Goal: Transaction & Acquisition: Purchase product/service

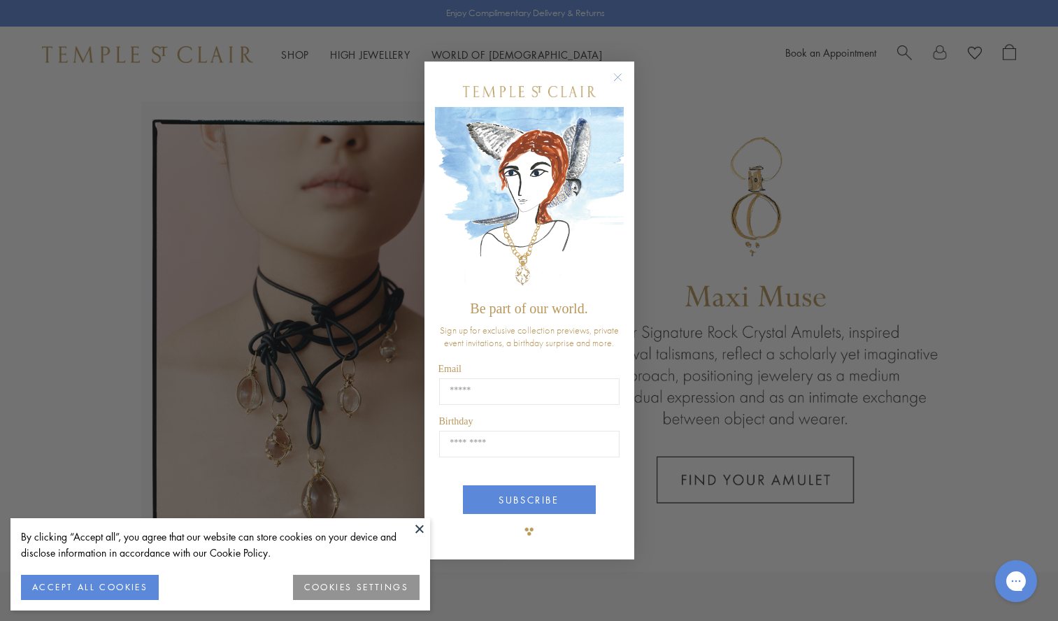
click at [69, 252] on div "Close dialog Be part of our world. Sign up for exclusive collection previews, p…" at bounding box center [529, 310] width 1058 height 621
click at [468, 390] on input "Email" at bounding box center [529, 391] width 180 height 27
type input "**********"
type input "*****"
click at [539, 501] on button "SUBSCRIBE" at bounding box center [529, 499] width 133 height 29
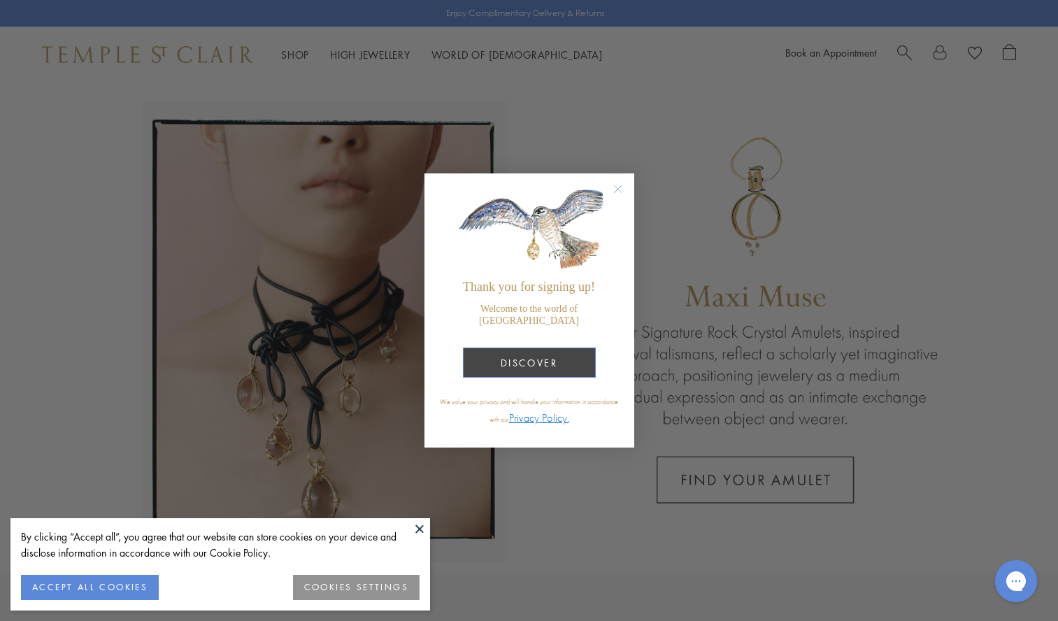
click at [540, 360] on button "DISCOVER" at bounding box center [529, 363] width 133 height 30
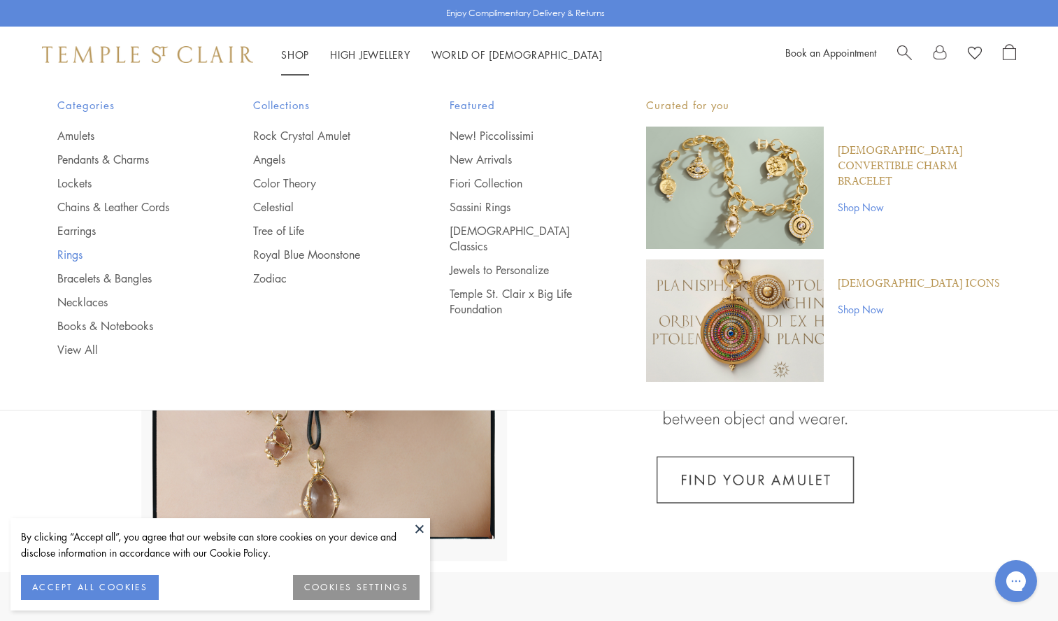
click at [72, 251] on link "Rings" at bounding box center [127, 254] width 141 height 15
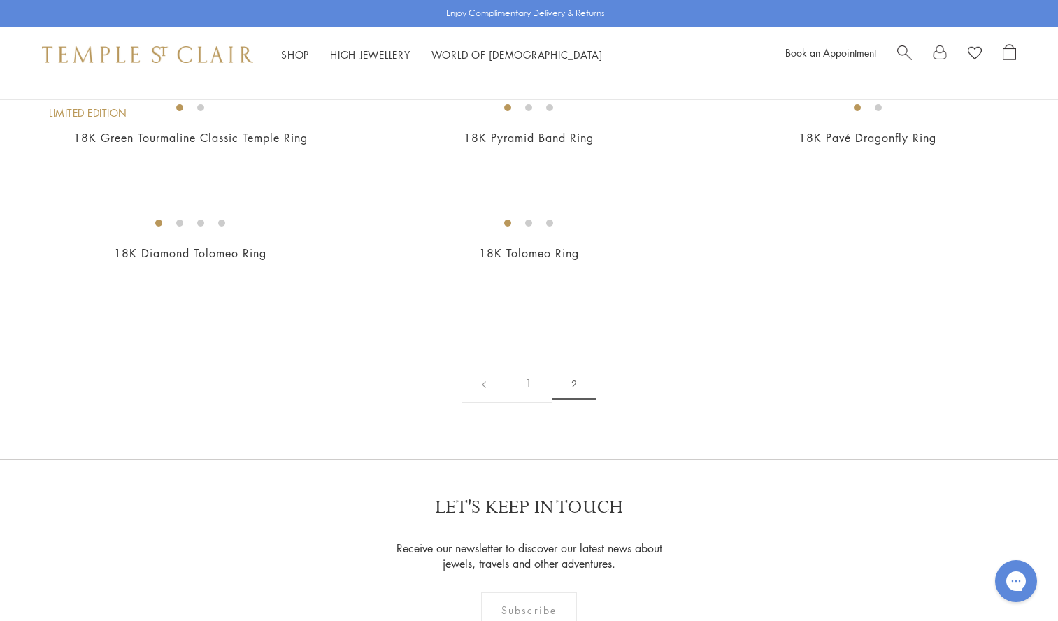
scroll to position [862, 0]
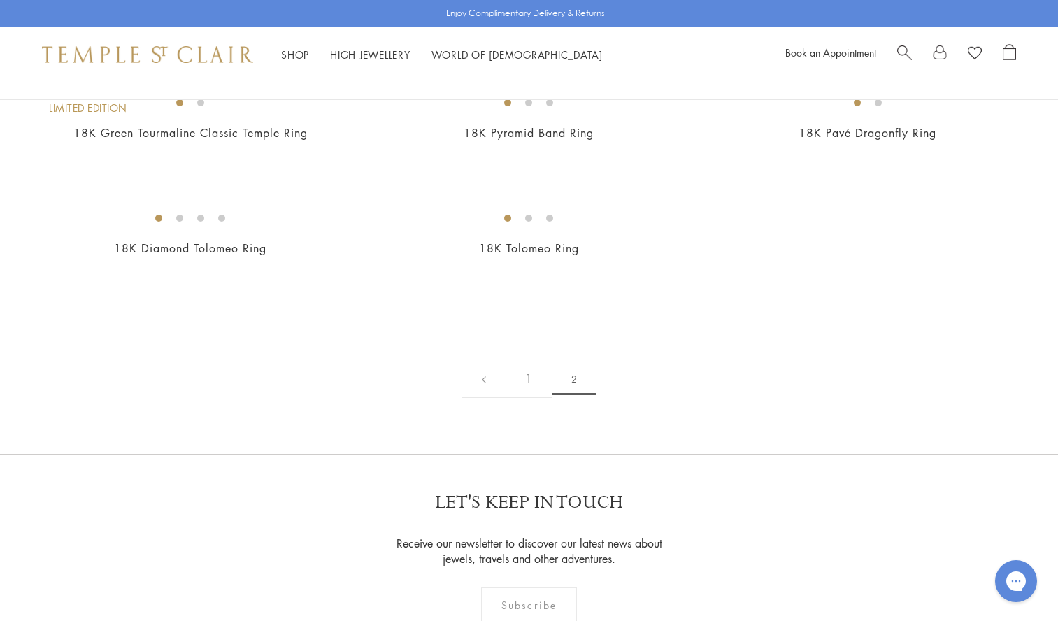
click at [0, 0] on img at bounding box center [0, 0] width 0 height 0
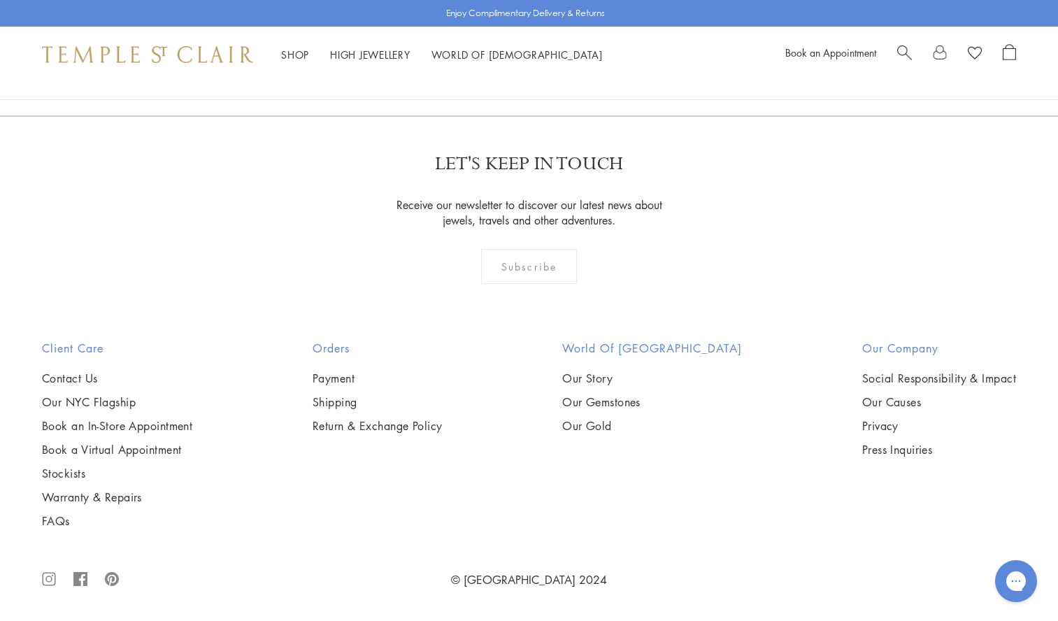
scroll to position [3204, 0]
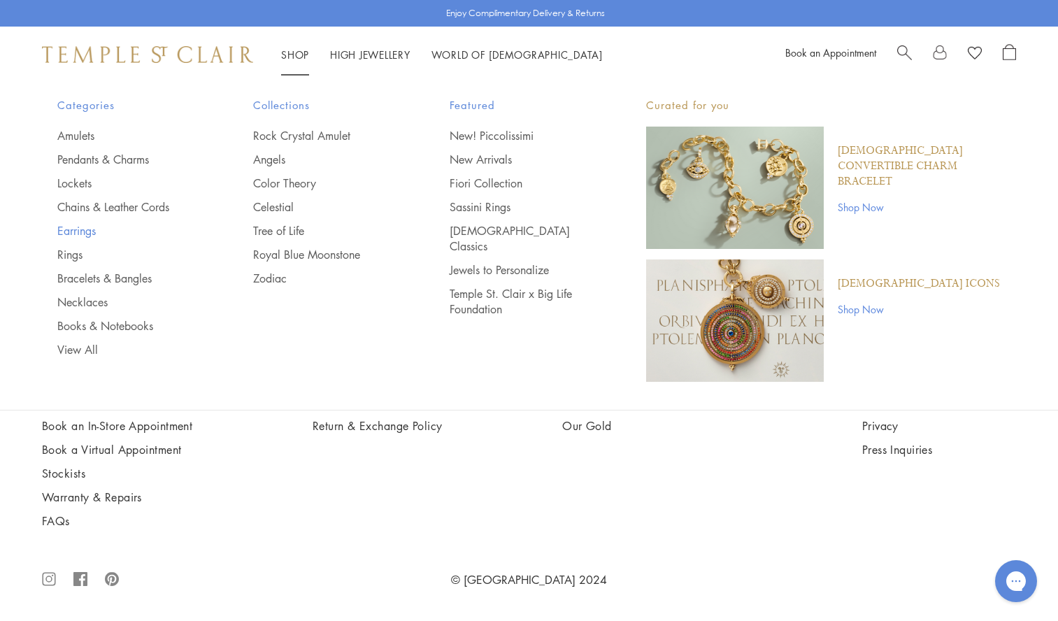
click at [73, 227] on link "Earrings" at bounding box center [127, 230] width 141 height 15
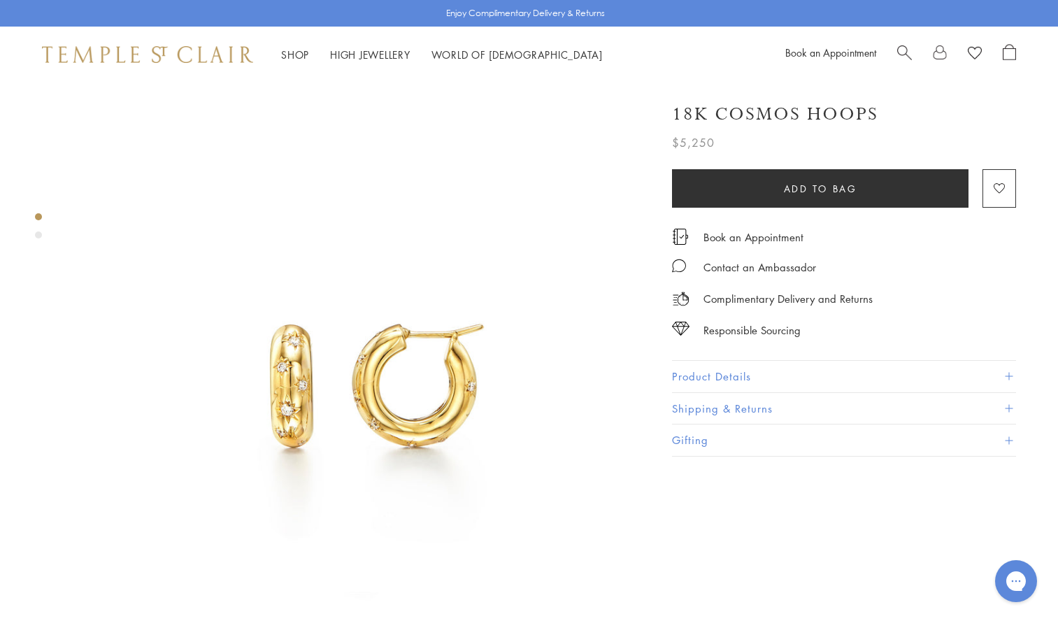
click at [575, 412] on img at bounding box center [361, 377] width 583 height 588
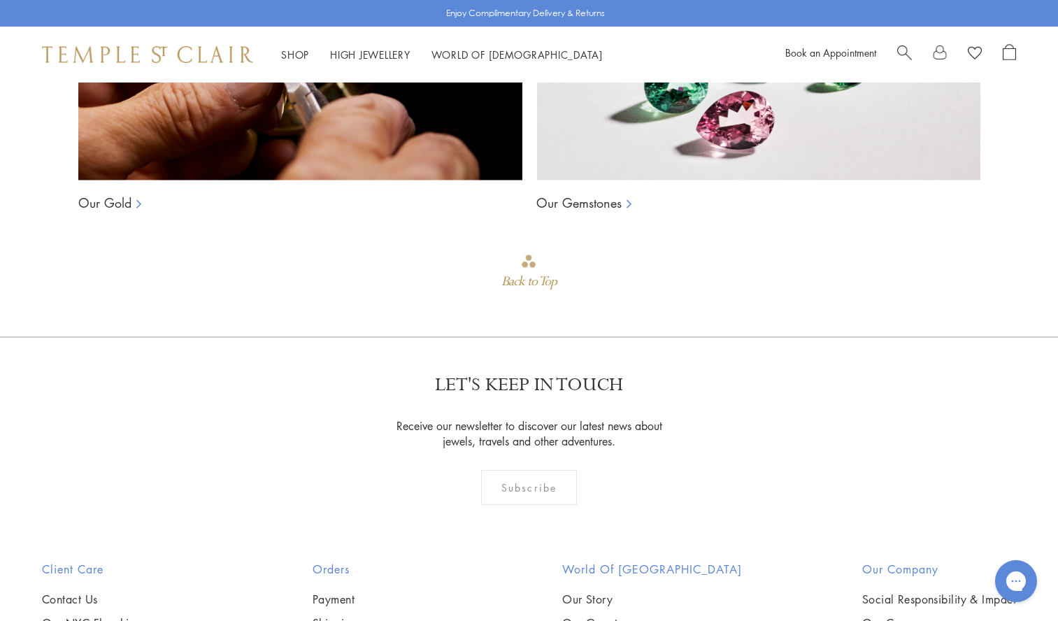
scroll to position [1849, 0]
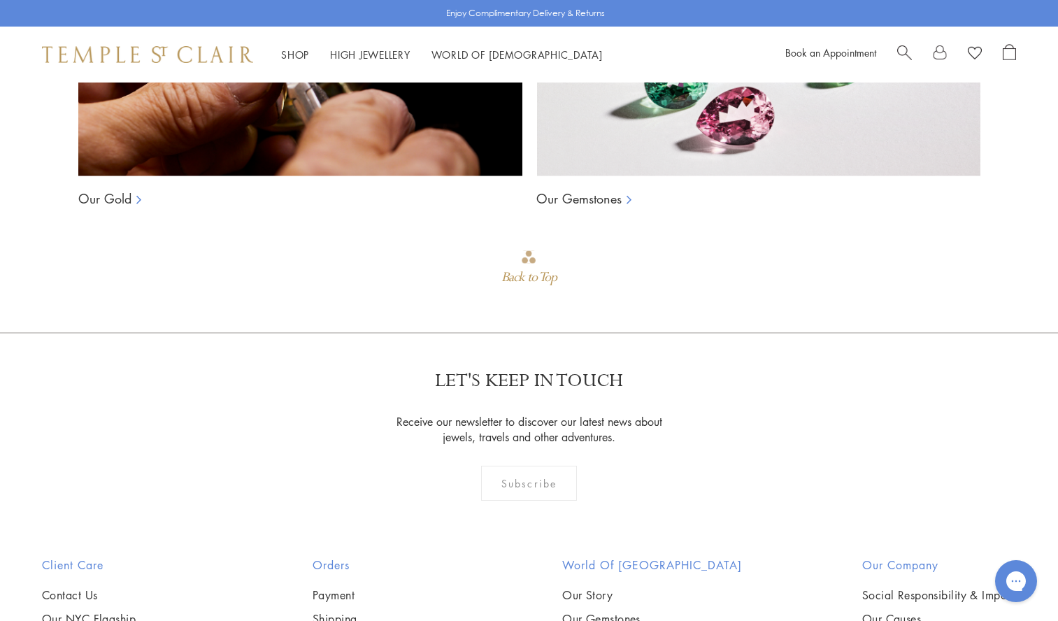
click at [602, 190] on link "Our Gemstones" at bounding box center [578, 198] width 85 height 17
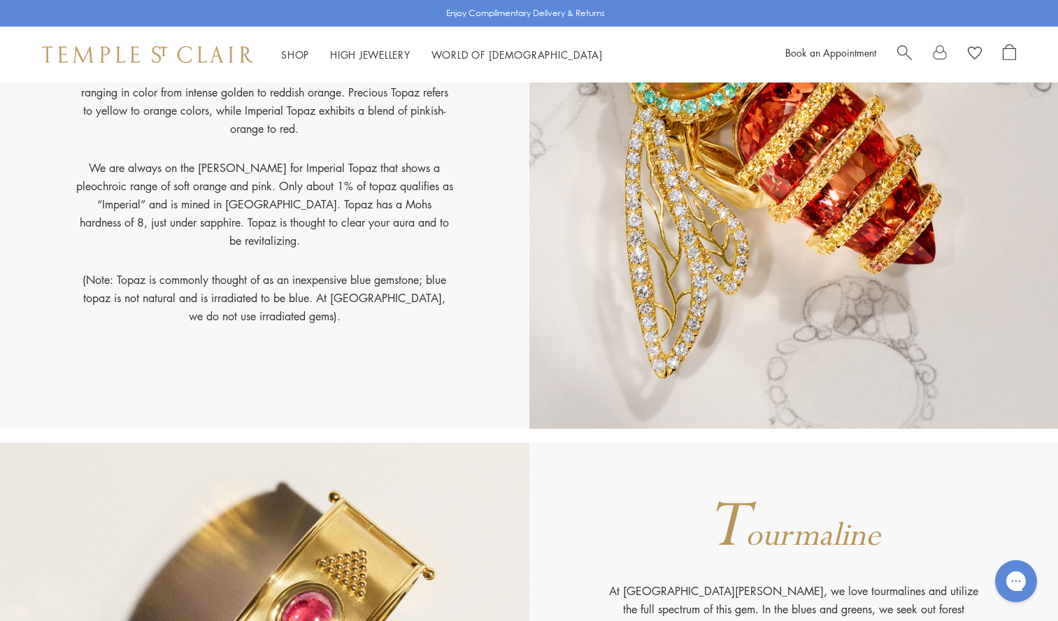
scroll to position [15126, 0]
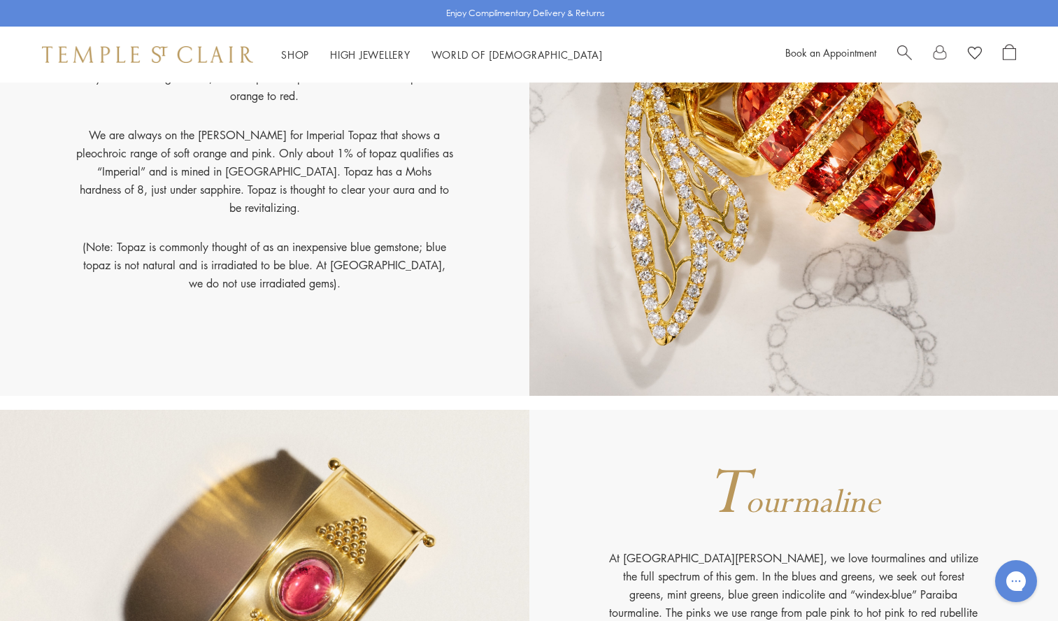
click at [907, 50] on span "Search" at bounding box center [904, 51] width 15 height 15
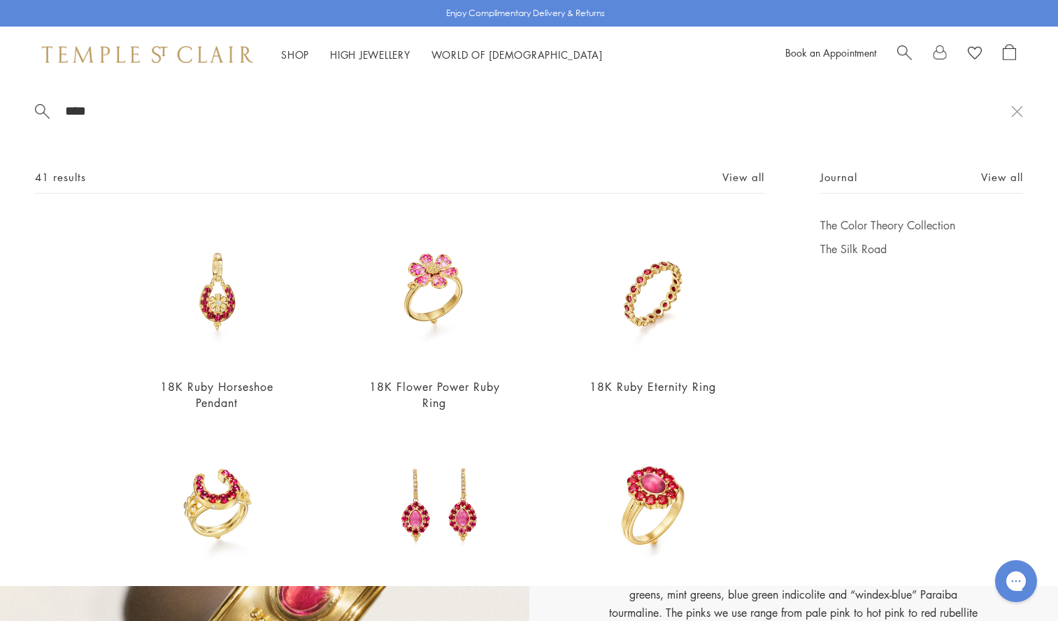
type input "****"
click at [928, 481] on div "Journal View all The Color Theory Collection The Silk Road" at bounding box center [921, 620] width 203 height 902
click at [741, 176] on link "View all" at bounding box center [744, 176] width 42 height 15
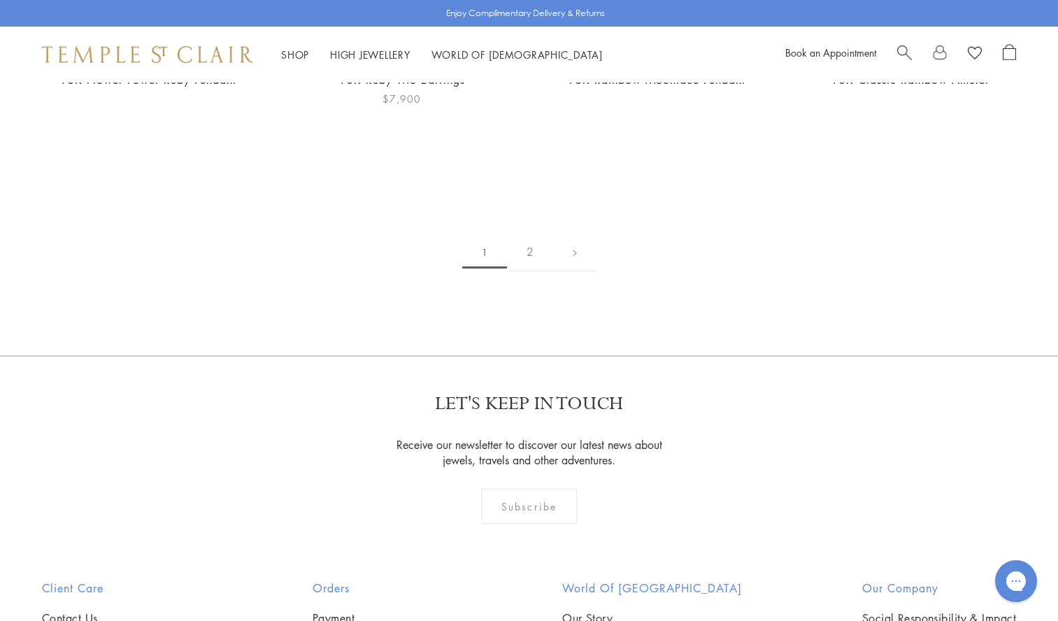
scroll to position [2940, 0]
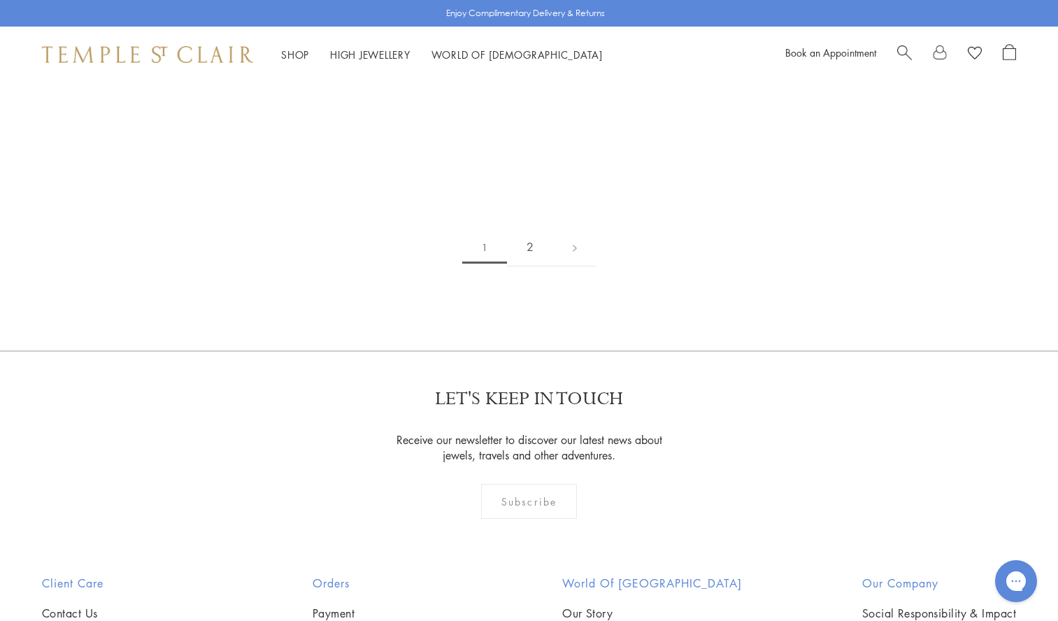
click at [530, 243] on link "2" at bounding box center [530, 247] width 46 height 38
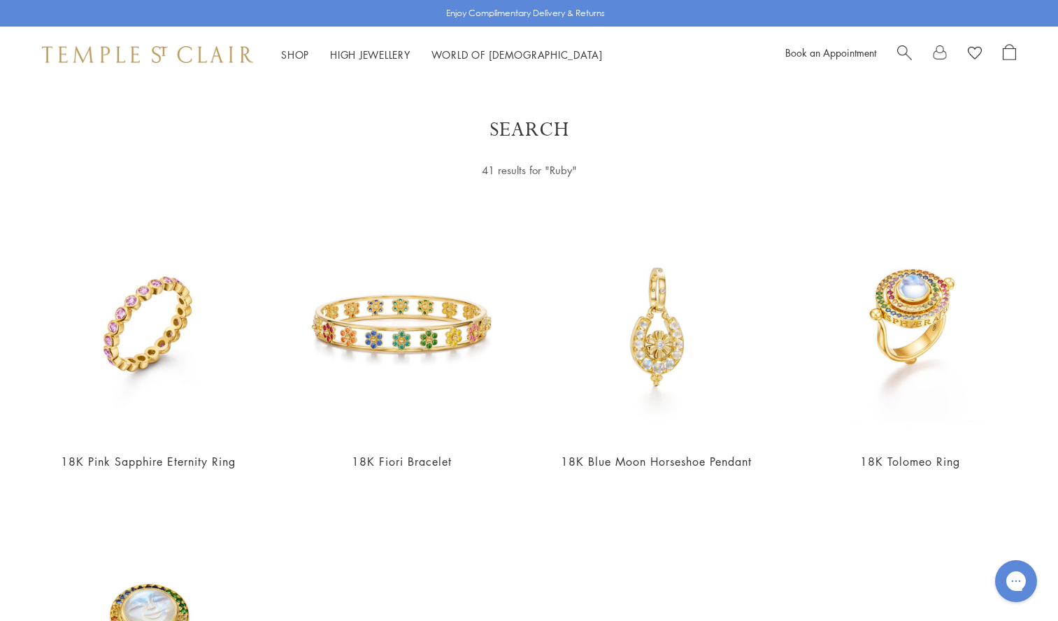
click at [902, 52] on span "Search" at bounding box center [904, 51] width 15 height 15
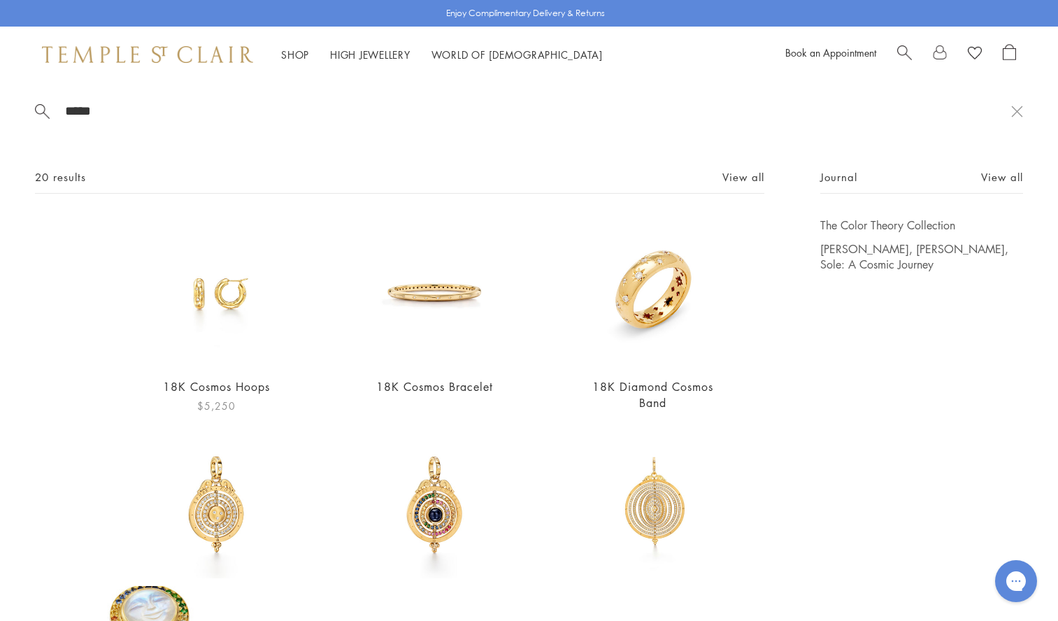
type input "*****"
click at [235, 306] on img at bounding box center [217, 292] width 148 height 148
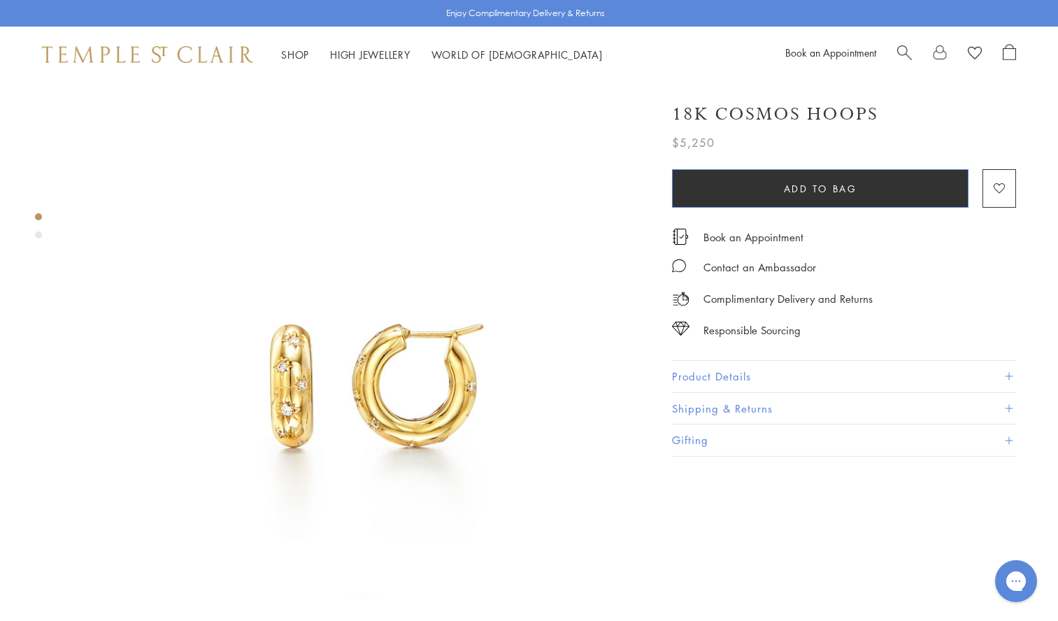
click at [801, 185] on span "Add to bag" at bounding box center [820, 188] width 73 height 15
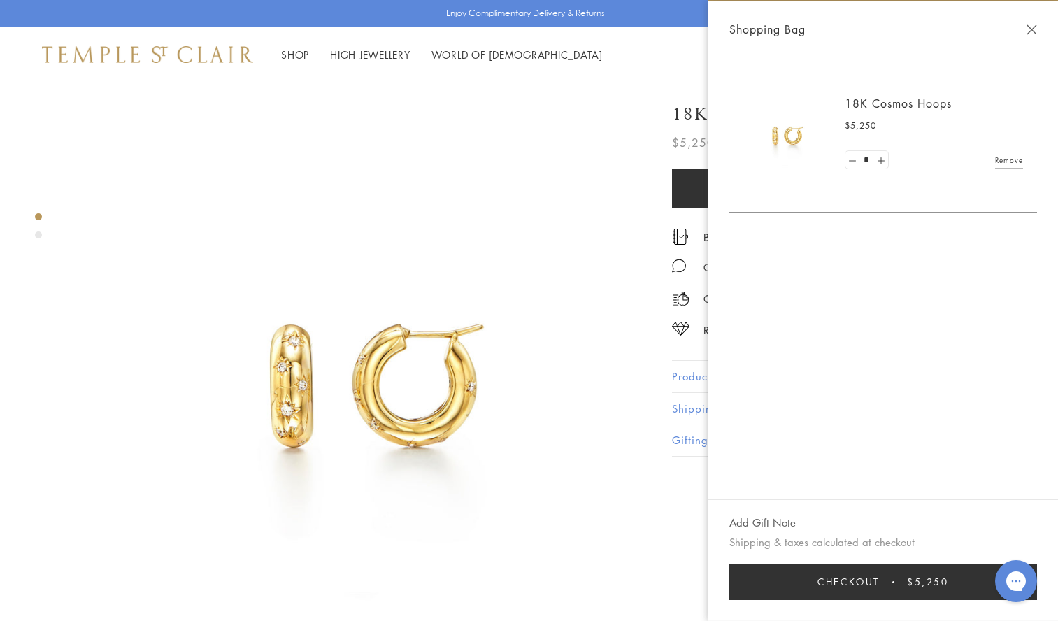
click at [1034, 27] on button "Close Shopping Bag" at bounding box center [1032, 29] width 10 height 10
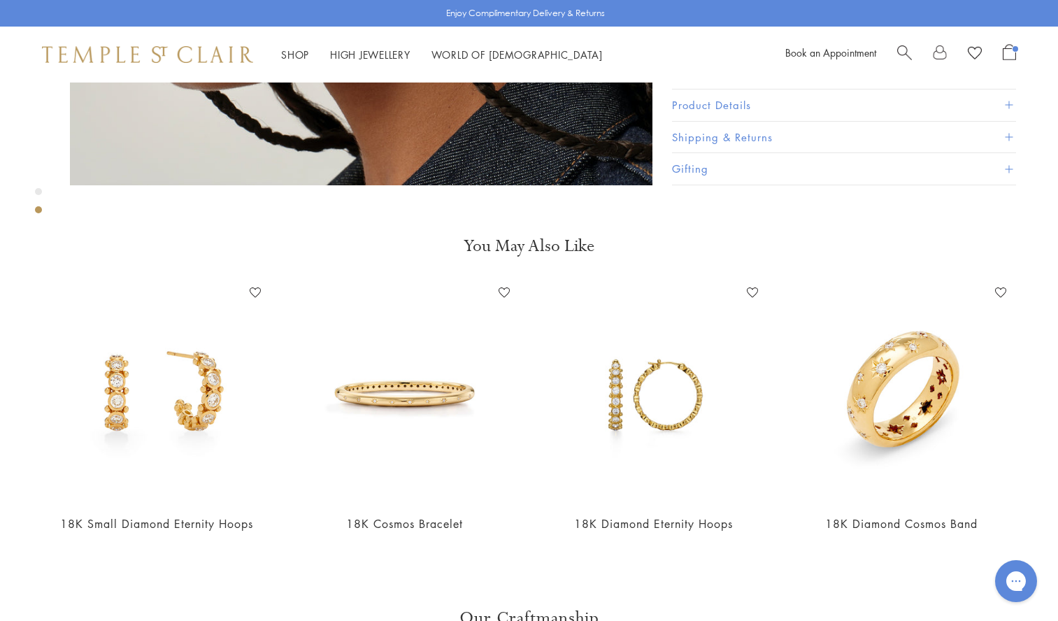
scroll to position [1112, 0]
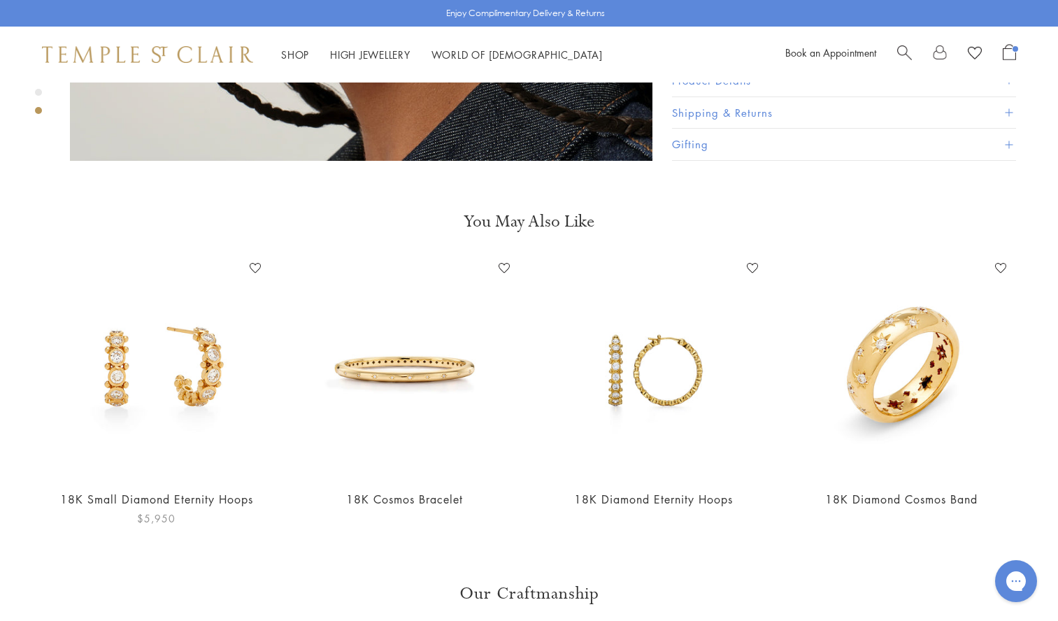
click at [200, 371] on img at bounding box center [156, 367] width 220 height 220
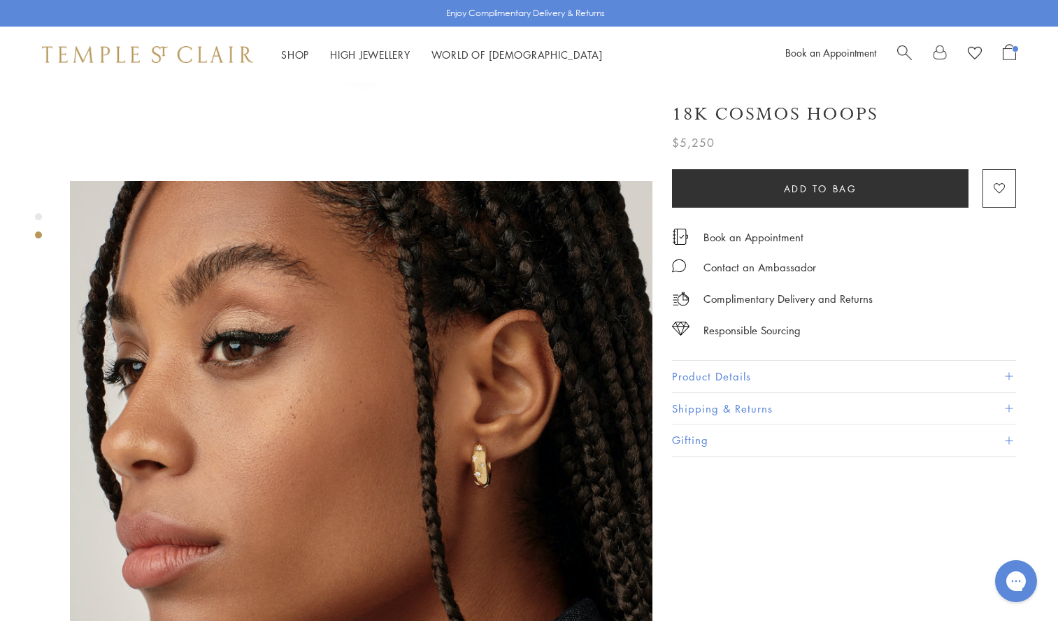
scroll to position [509, 0]
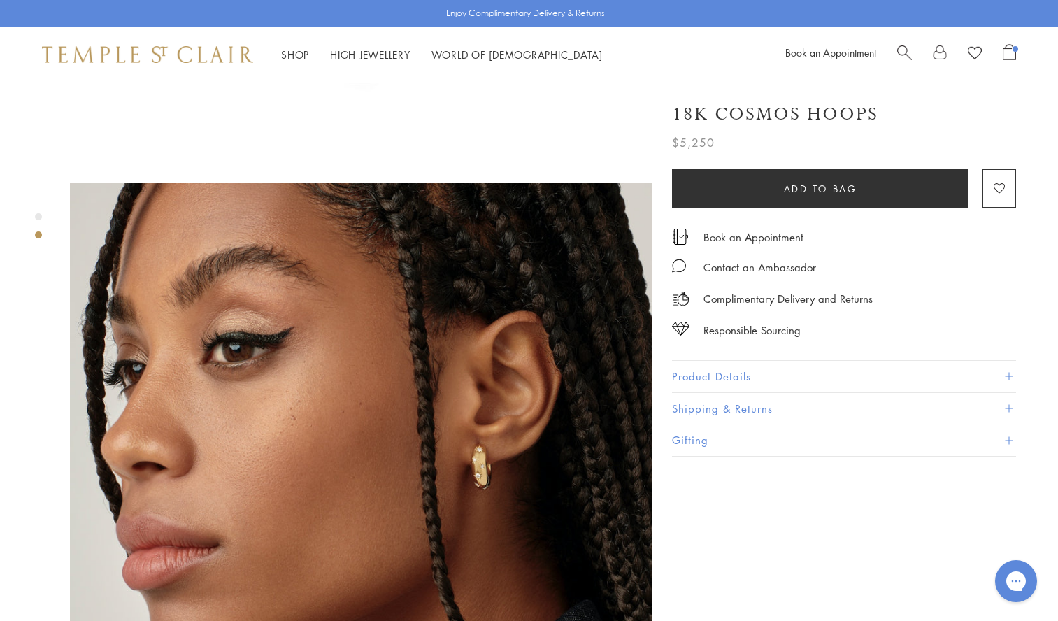
click at [727, 371] on button "Product Details" at bounding box center [844, 376] width 344 height 31
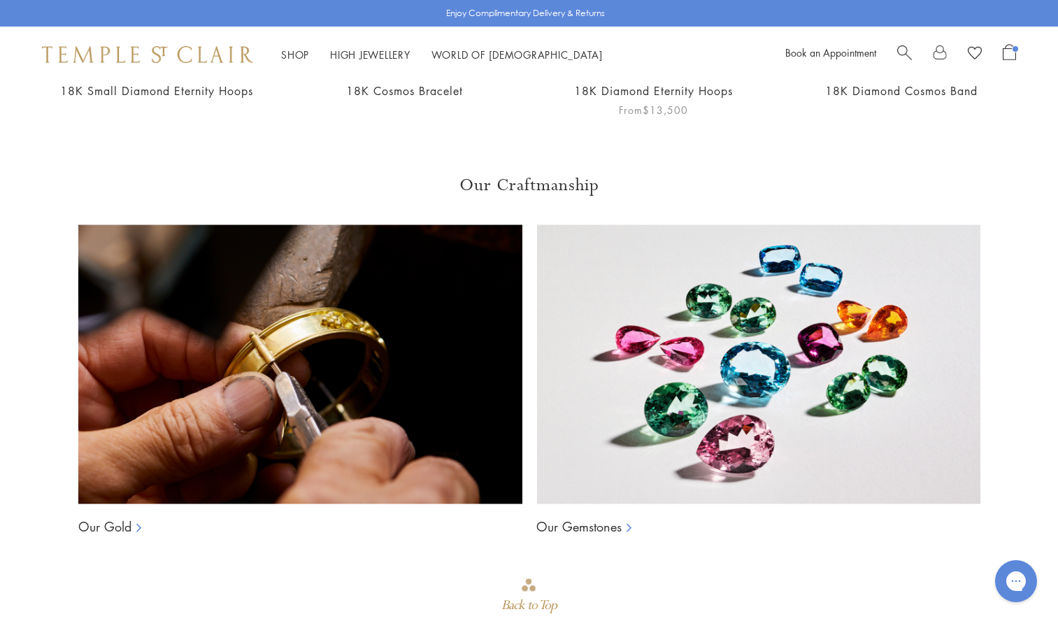
scroll to position [1531, 0]
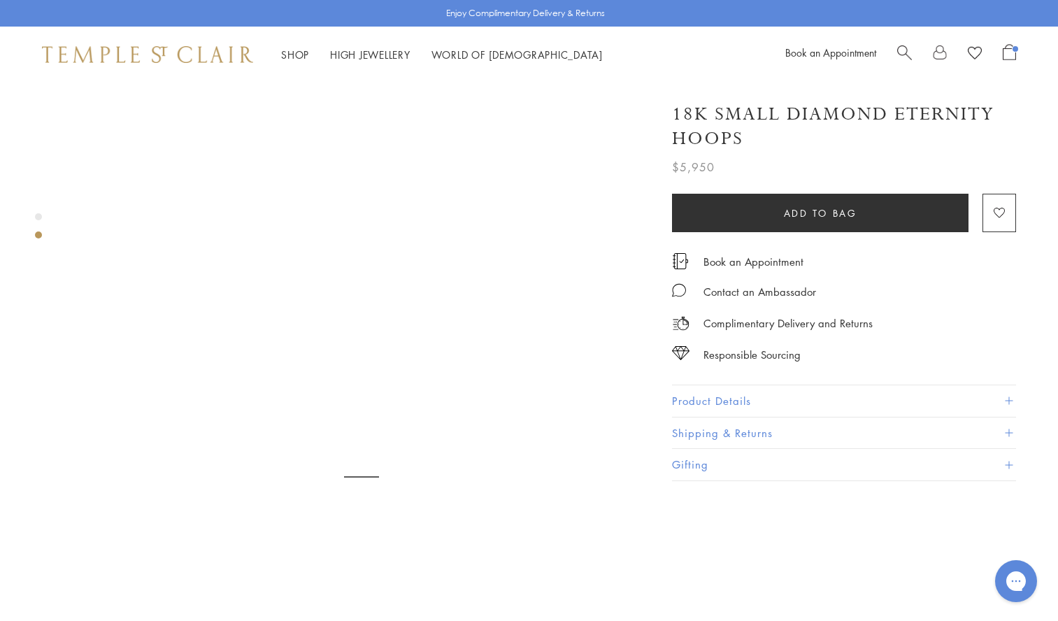
scroll to position [506, 0]
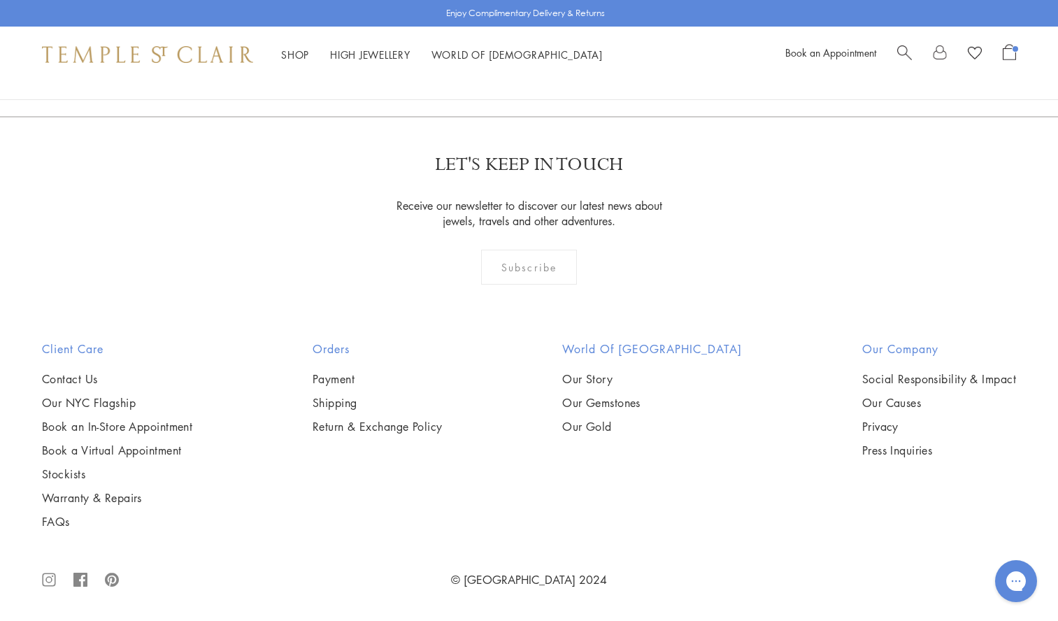
scroll to position [7221, 0]
click at [506, 60] on link "2" at bounding box center [507, 41] width 46 height 38
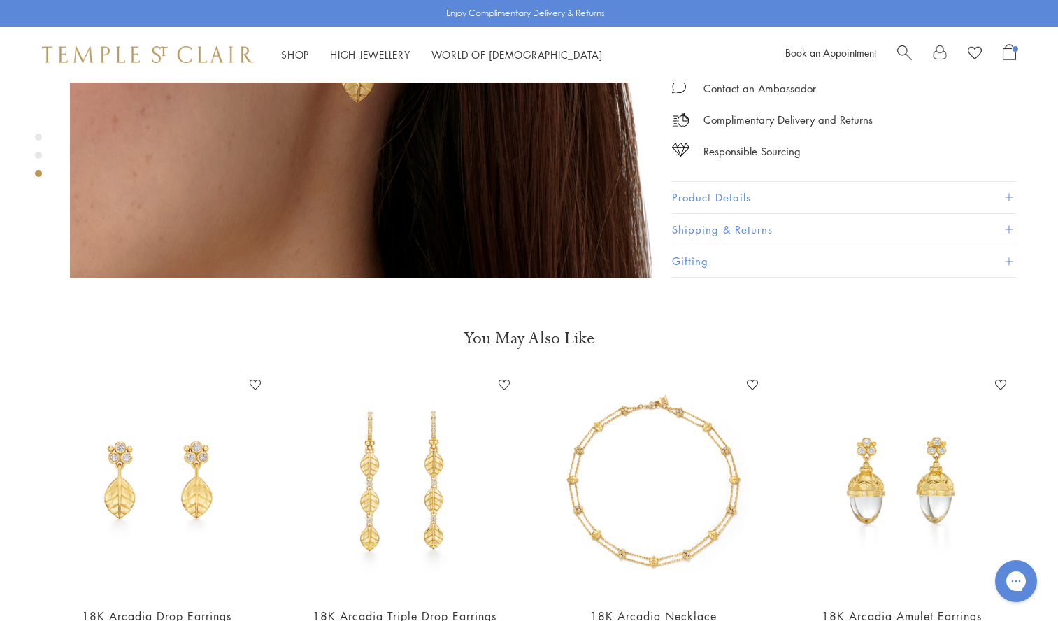
scroll to position [1632, 0]
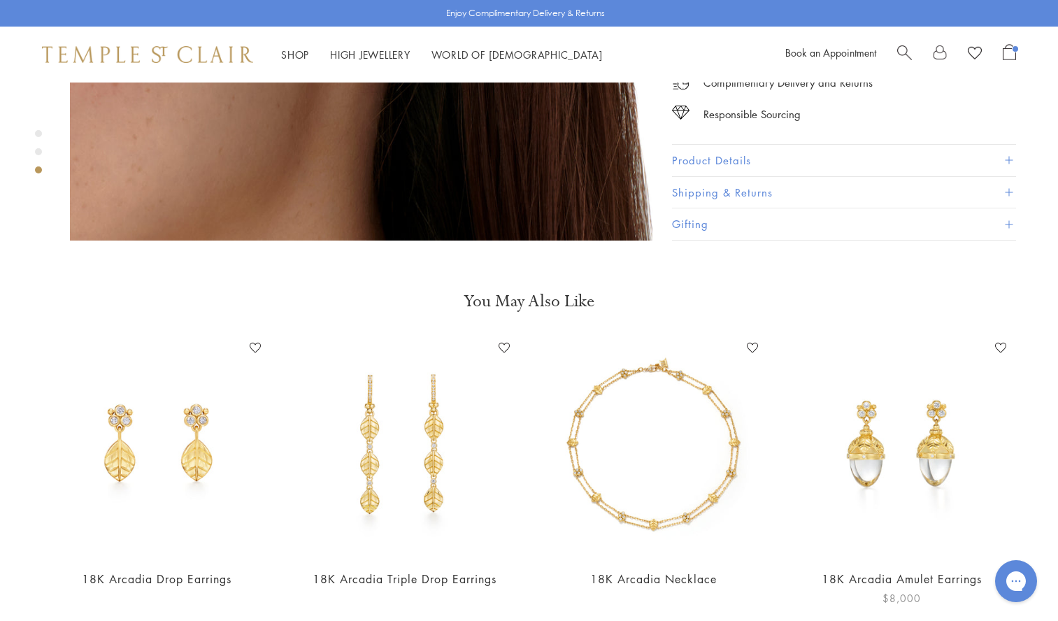
click at [874, 422] on img at bounding box center [902, 447] width 220 height 220
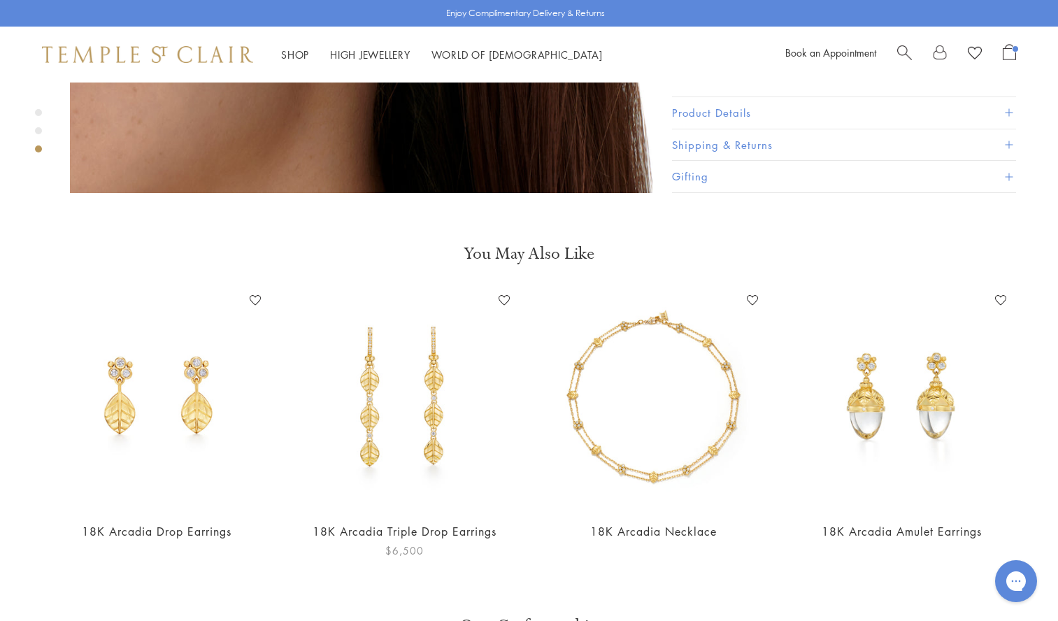
scroll to position [1681, 0]
click at [192, 415] on img at bounding box center [156, 398] width 220 height 220
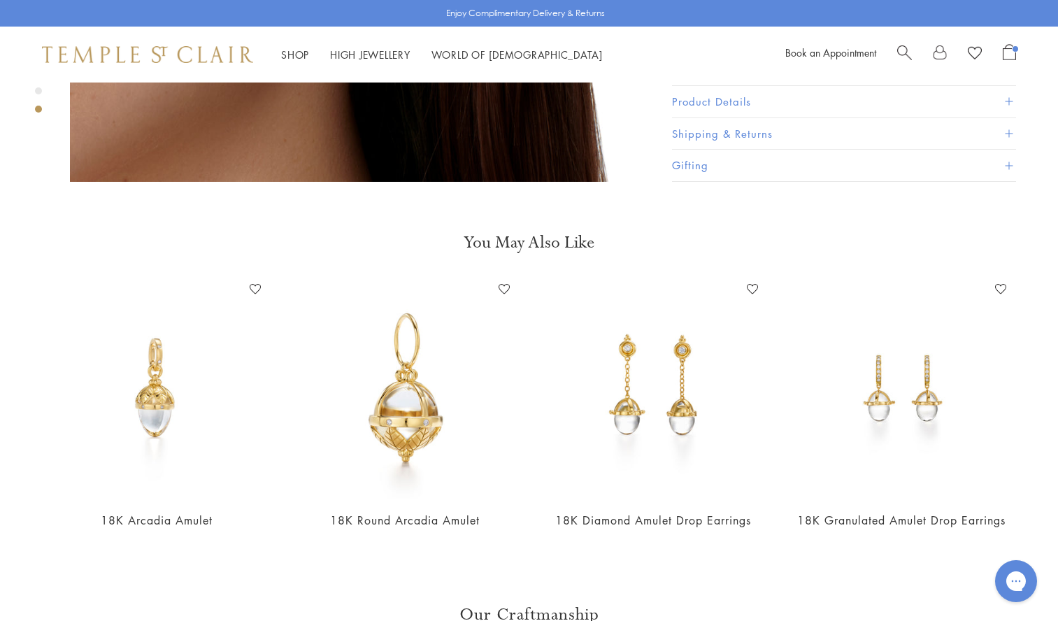
scroll to position [1693, 0]
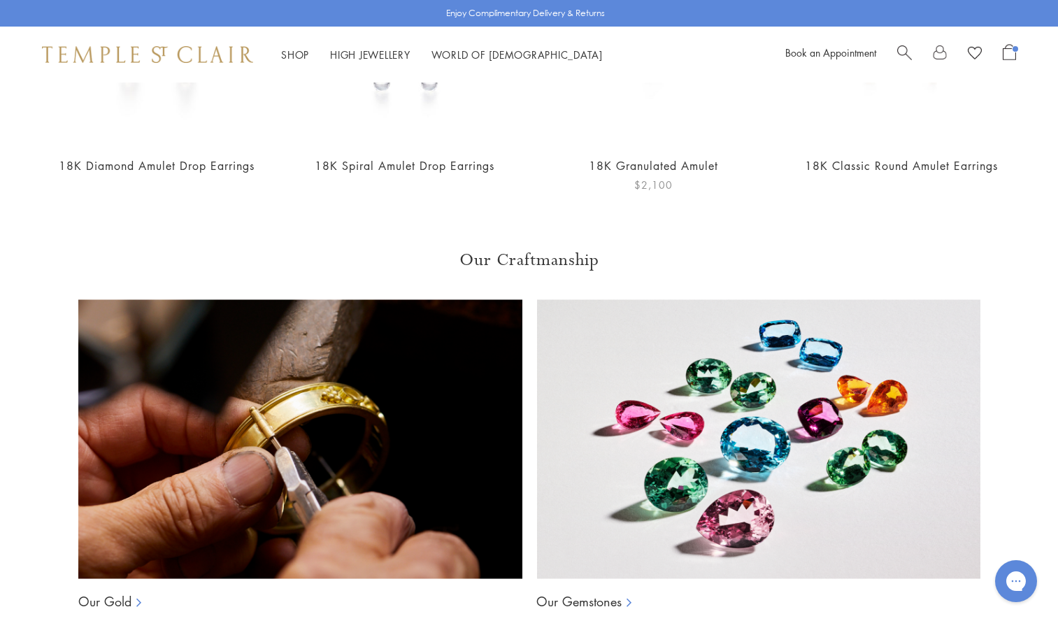
scroll to position [1442, 0]
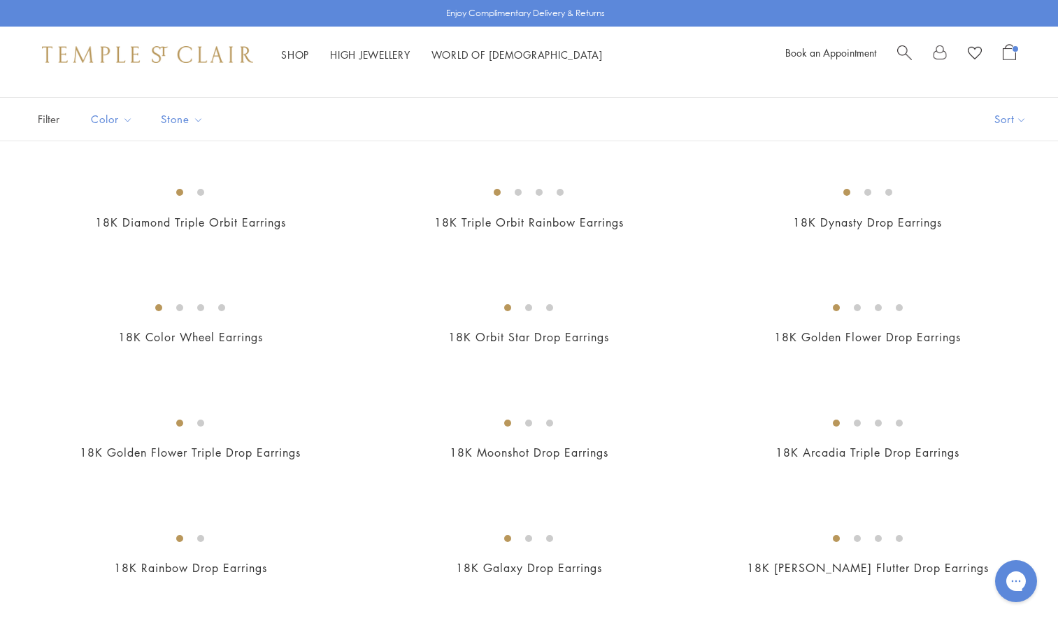
scroll to position [93, 0]
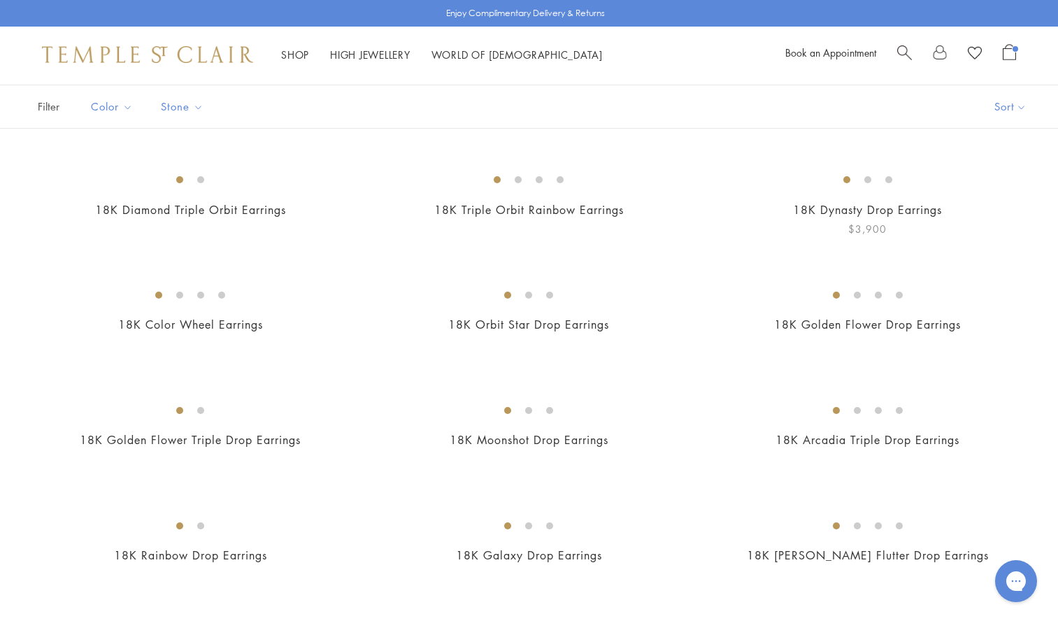
click at [0, 0] on img at bounding box center [0, 0] width 0 height 0
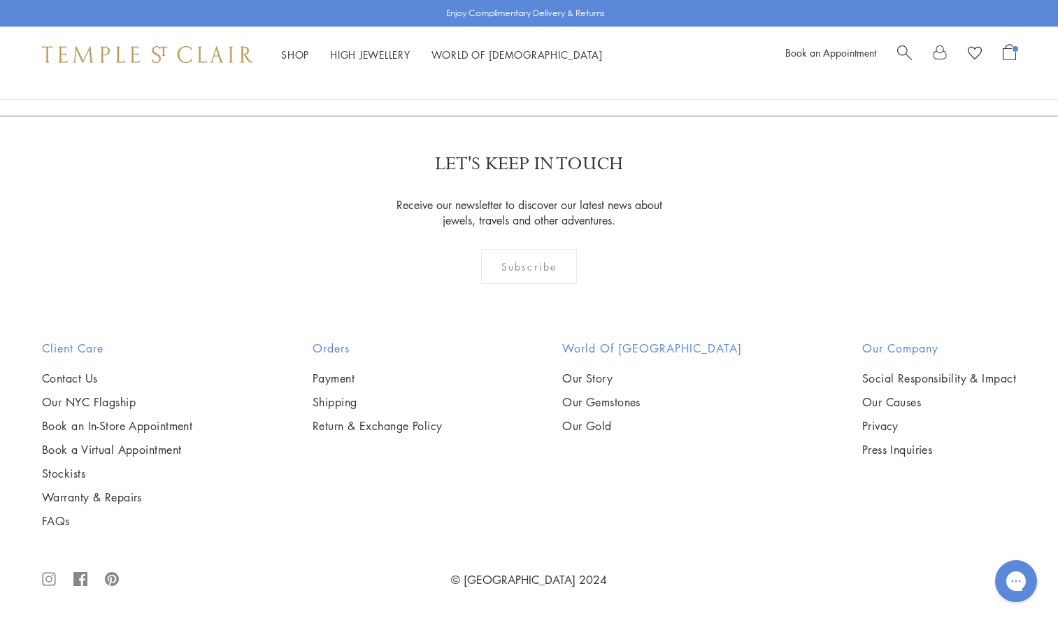
scroll to position [2047, 0]
click at [1011, 53] on span "Open Shopping Bag" at bounding box center [1009, 52] width 13 height 16
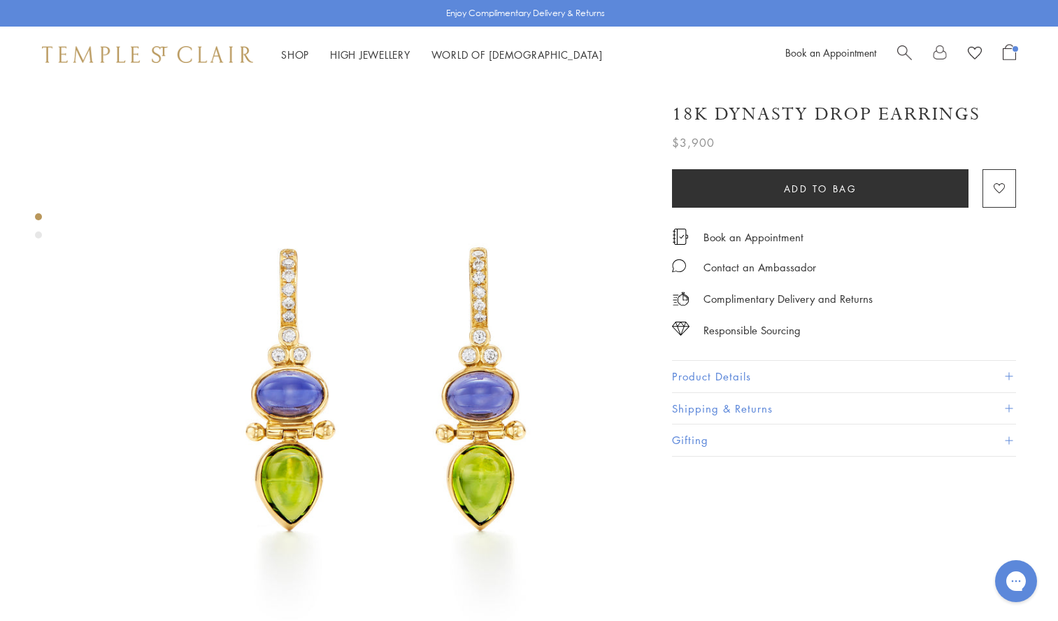
click at [646, 489] on img at bounding box center [361, 374] width 583 height 583
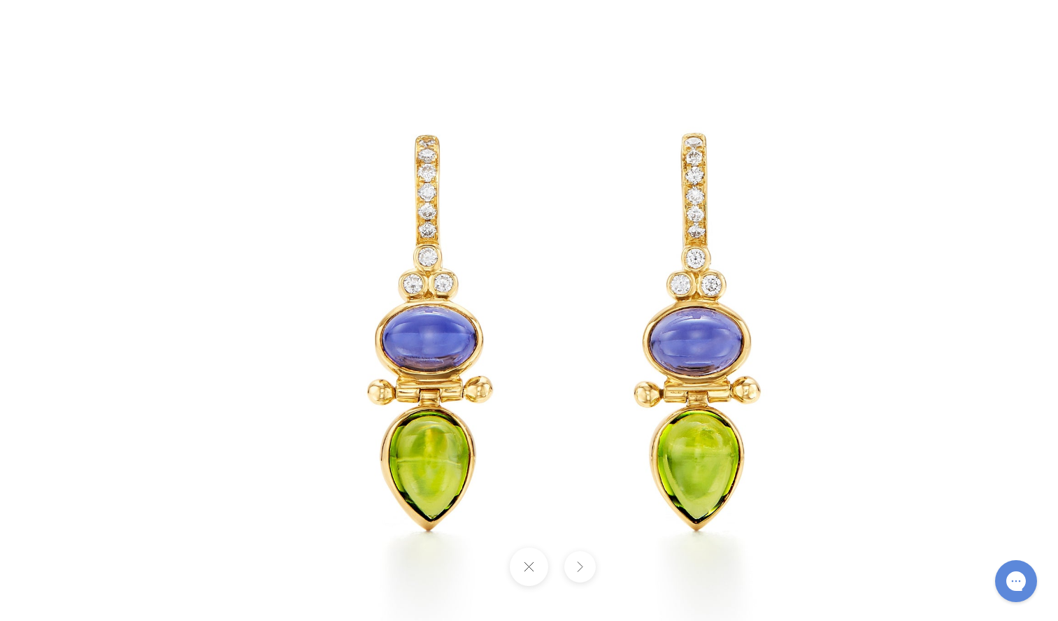
scroll to position [239, 0]
click at [532, 569] on button at bounding box center [529, 567] width 38 height 38
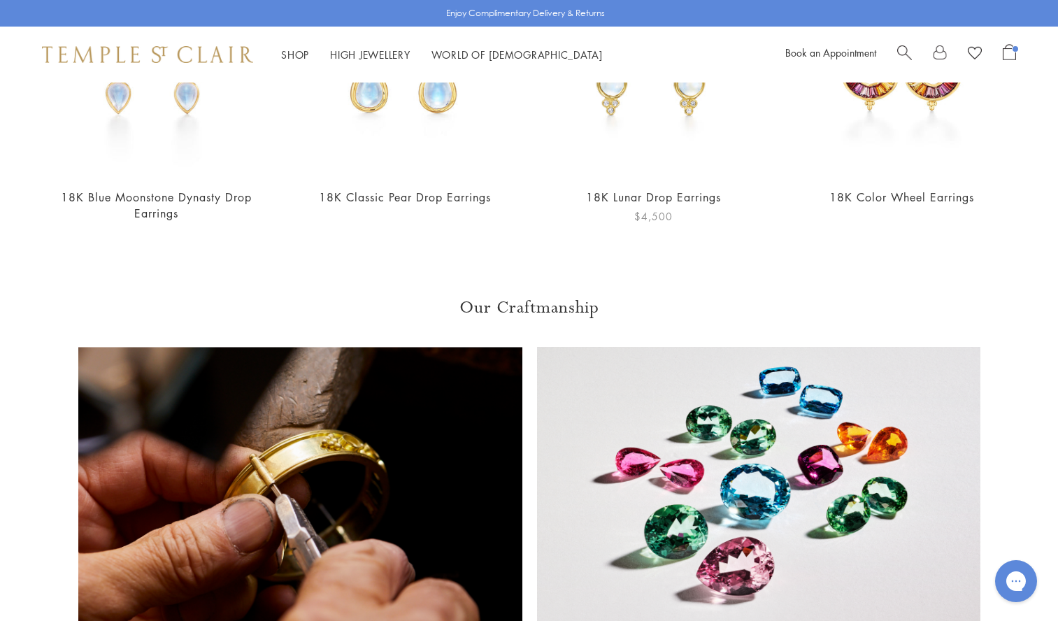
scroll to position [1412, 0]
